Goal: Find specific page/section: Find specific page/section

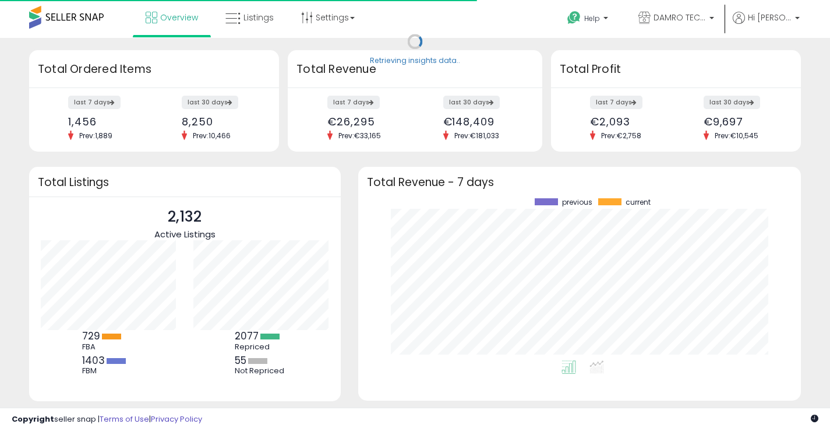
scroll to position [162, 420]
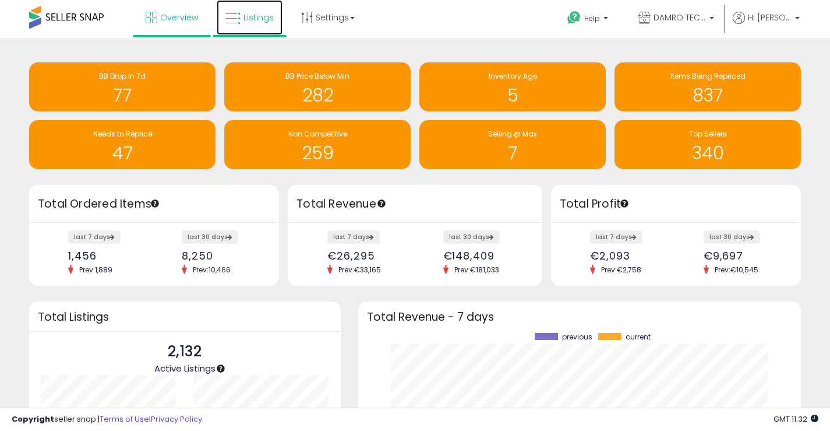
click at [259, 17] on span "Listings" at bounding box center [259, 18] width 30 height 12
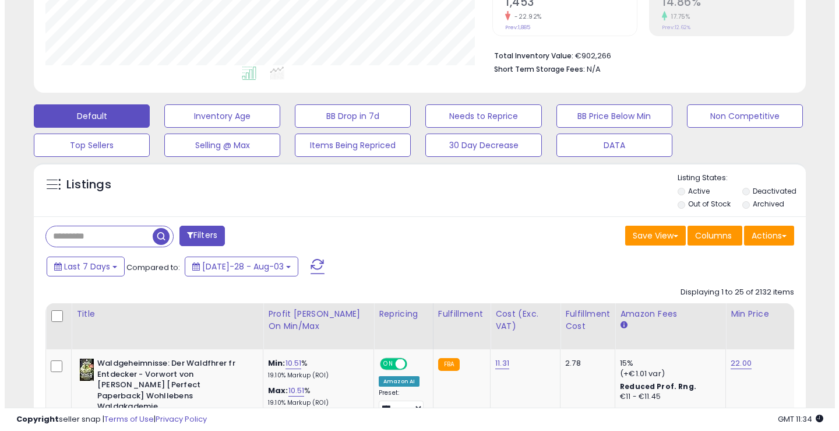
scroll to position [265, 0]
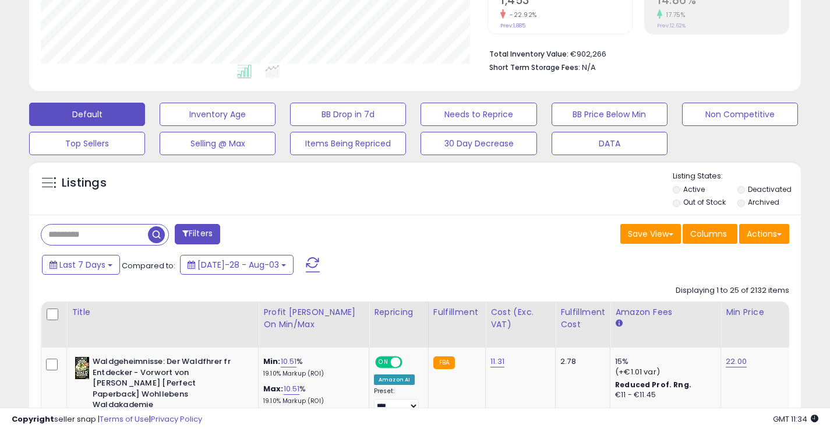
click at [99, 236] on input "text" at bounding box center [94, 234] width 107 height 20
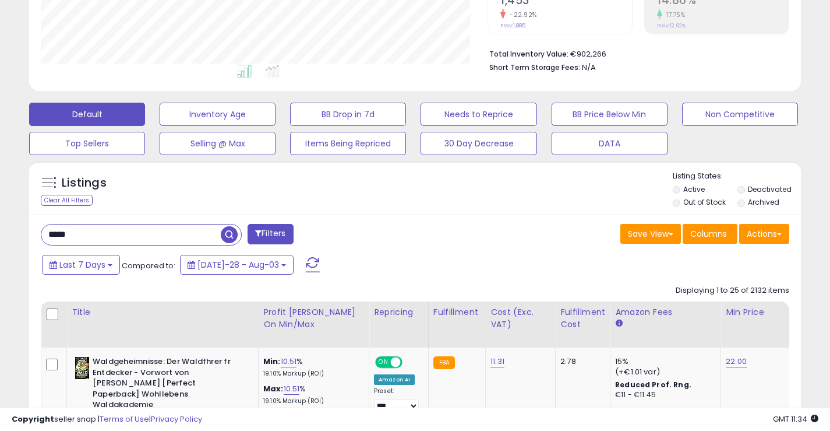
type input "*****"
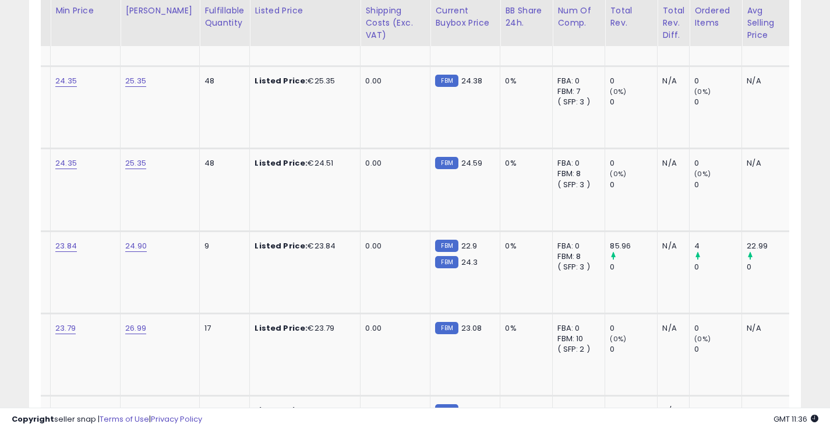
scroll to position [0, 0]
